Goal: Navigation & Orientation: Find specific page/section

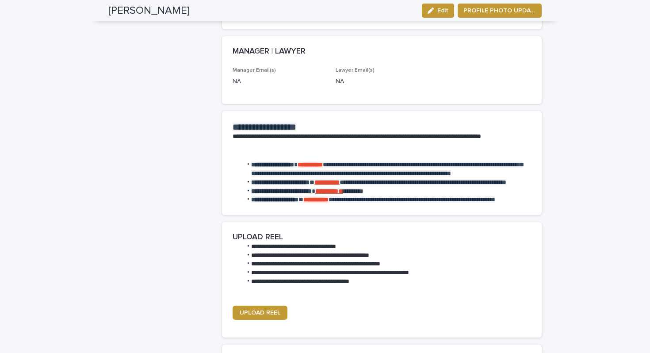
scroll to position [1096, 0]
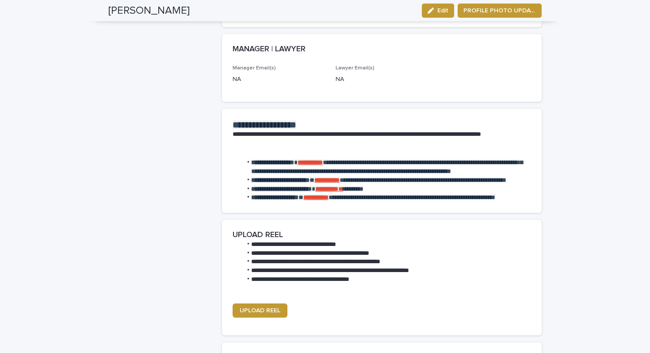
click at [323, 159] on strong "**********" at bounding box center [310, 162] width 25 height 6
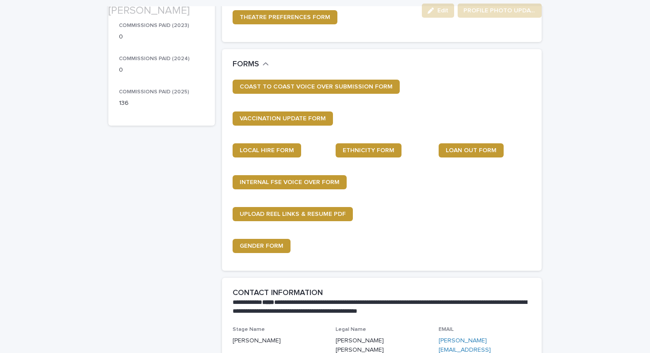
scroll to position [245, 0]
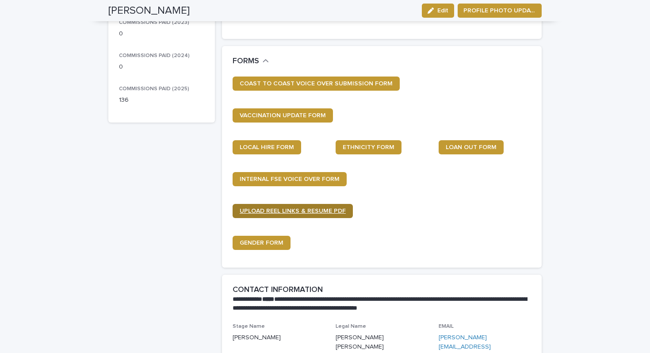
click at [280, 210] on span "UPLOAD REEL LINKS & RESUME PDF" at bounding box center [293, 211] width 106 height 6
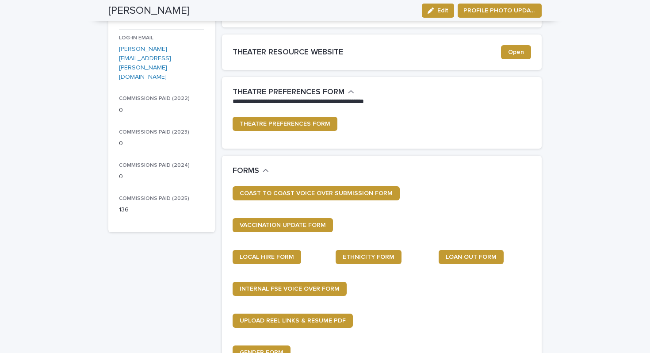
scroll to position [0, 0]
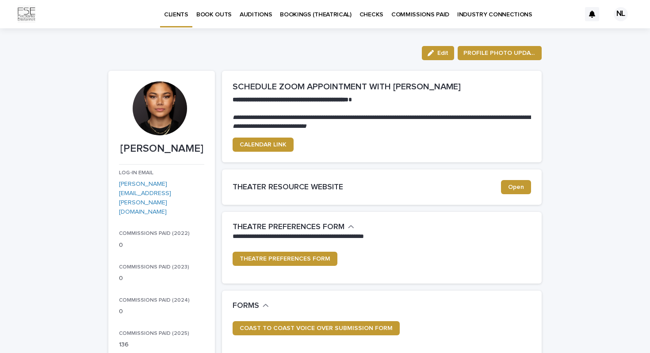
click at [214, 19] on link "BOOK OUTS" at bounding box center [213, 13] width 43 height 27
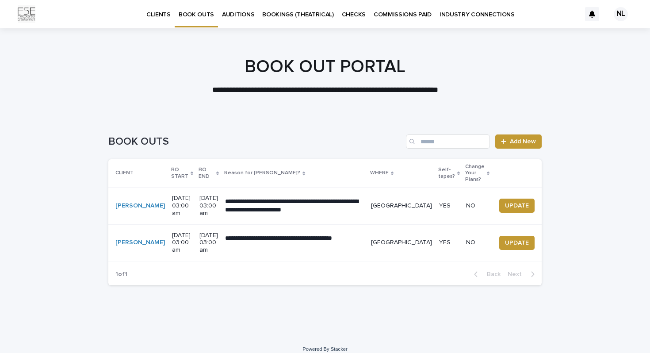
click at [242, 13] on p "AUDITIONS" at bounding box center [238, 9] width 32 height 19
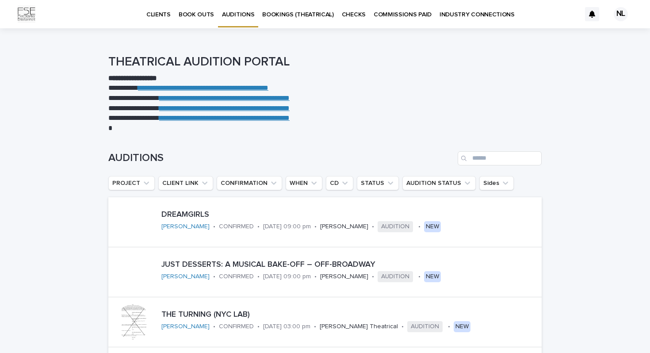
click at [160, 13] on p "CLIENTS" at bounding box center [158, 9] width 24 height 19
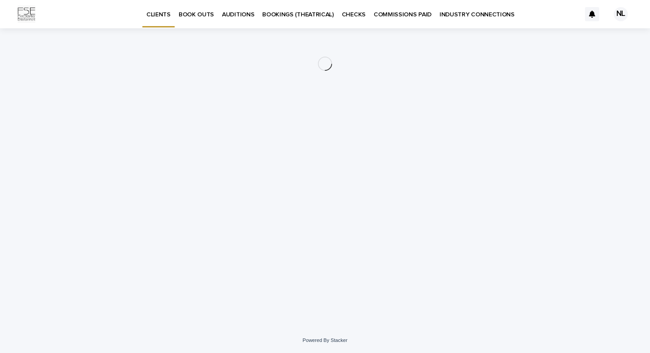
click at [392, 13] on p "COMMISSIONS PAID" at bounding box center [403, 9] width 58 height 19
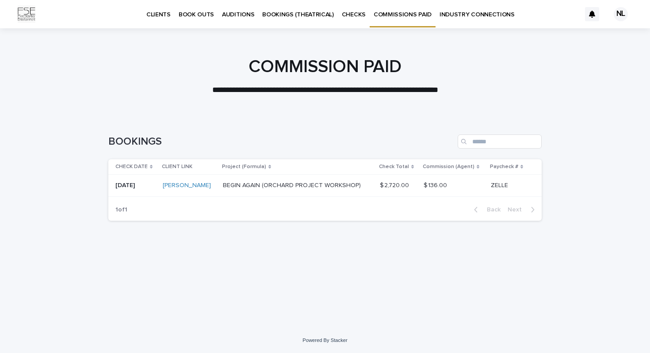
click at [164, 13] on p "CLIENTS" at bounding box center [158, 9] width 24 height 19
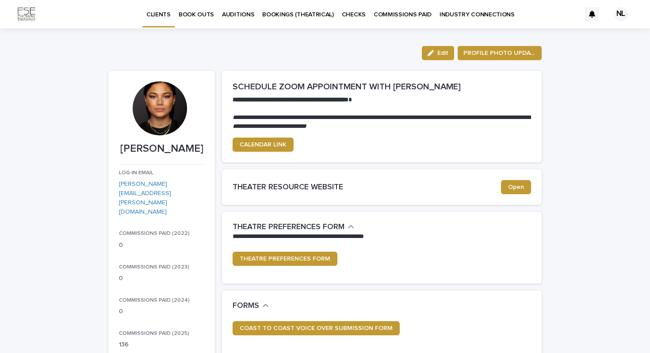
click at [452, 16] on p "INDUSTRY CONNECTIONS" at bounding box center [477, 9] width 75 height 19
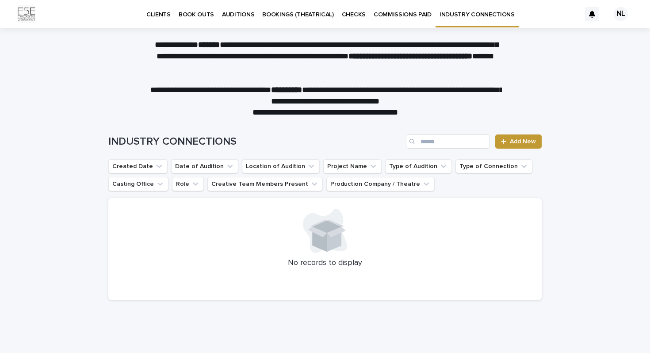
click at [243, 15] on p "AUDITIONS" at bounding box center [238, 9] width 32 height 19
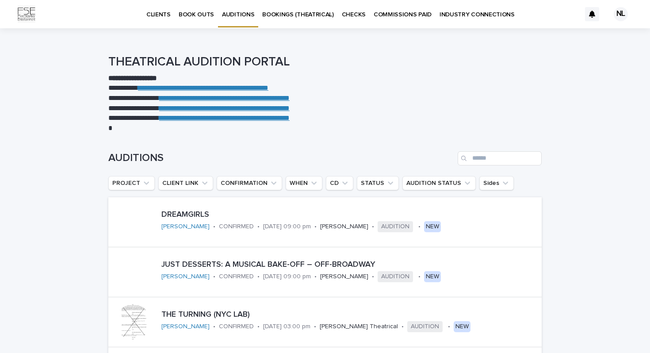
click at [195, 19] on link "BOOK OUTS" at bounding box center [196, 13] width 43 height 27
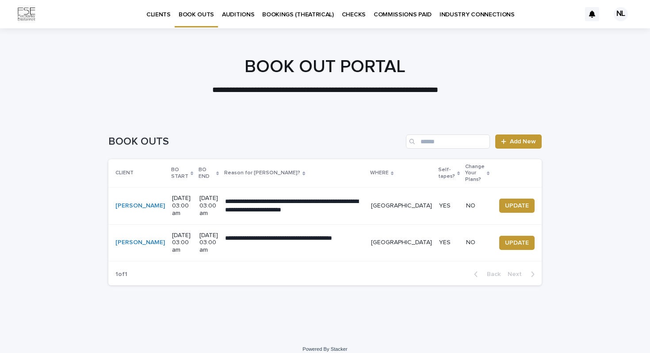
click at [311, 12] on p "BOOKINGS (THEATRICAL)" at bounding box center [298, 9] width 72 height 19
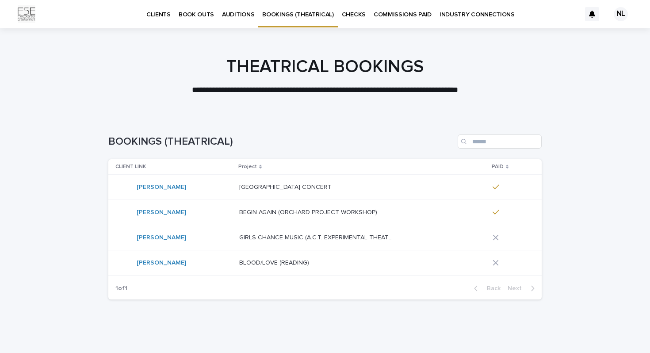
click at [378, 14] on p "COMMISSIONS PAID" at bounding box center [403, 9] width 58 height 19
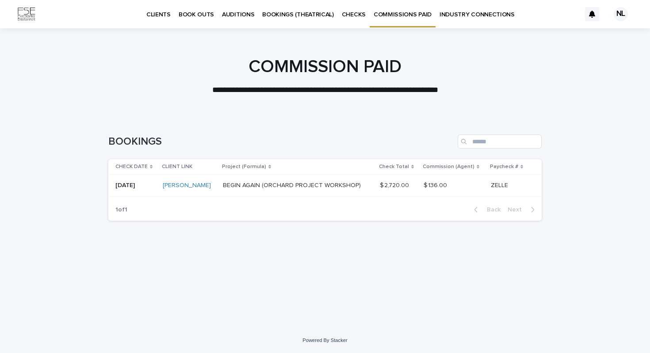
click at [356, 11] on p "CHECKS" at bounding box center [354, 9] width 24 height 19
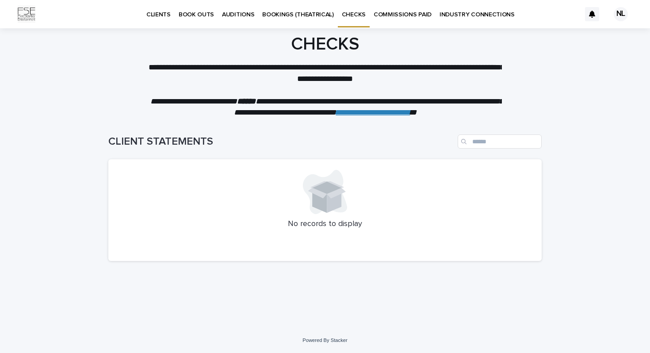
click at [185, 22] on link "BOOK OUTS" at bounding box center [196, 13] width 43 height 27
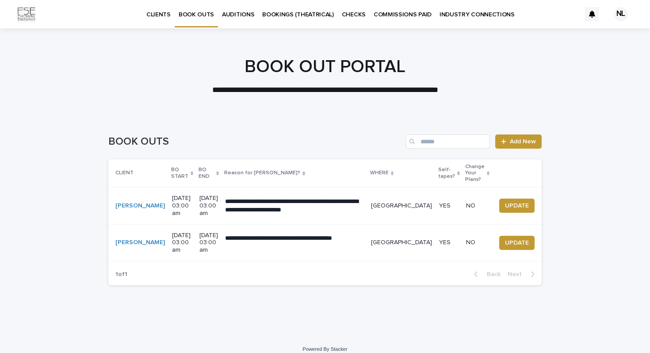
click at [169, 19] on link "CLIENTS" at bounding box center [158, 13] width 32 height 27
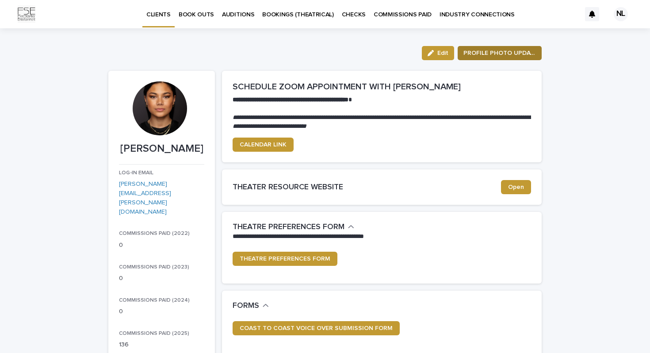
click at [513, 54] on span "PROFILE PHOTO UPDATE" at bounding box center [500, 53] width 73 height 9
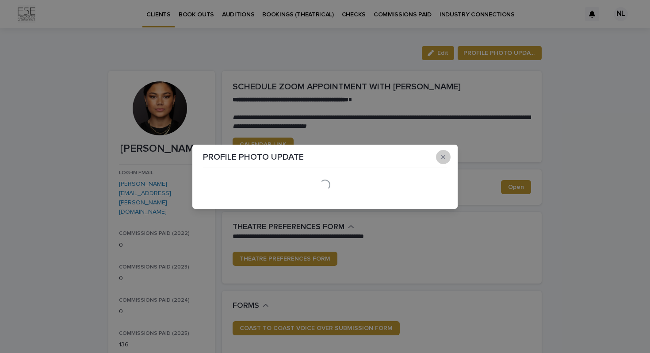
click at [439, 153] on button "button" at bounding box center [443, 157] width 15 height 14
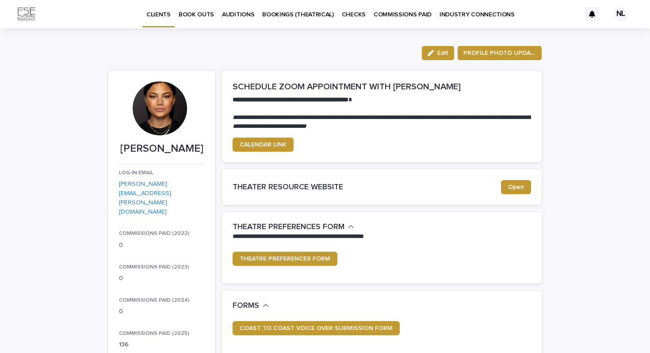
click at [623, 13] on div "NL" at bounding box center [621, 14] width 14 height 14
click at [31, 15] on div at bounding box center [325, 14] width 650 height 28
